Goal: Transaction & Acquisition: Book appointment/travel/reservation

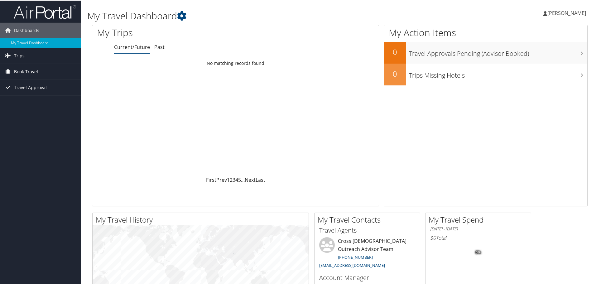
click at [26, 72] on span "Book Travel" at bounding box center [26, 71] width 24 height 16
click at [34, 102] on link "Book/Manage Online Trips" at bounding box center [40, 101] width 81 height 9
